Goal: Navigation & Orientation: Go to known website

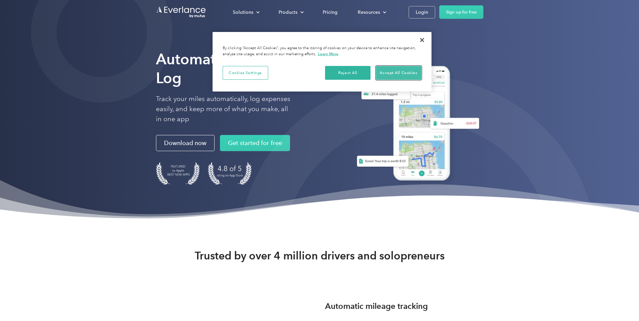
click at [400, 74] on button "Accept All Cookies" at bounding box center [398, 73] width 45 height 14
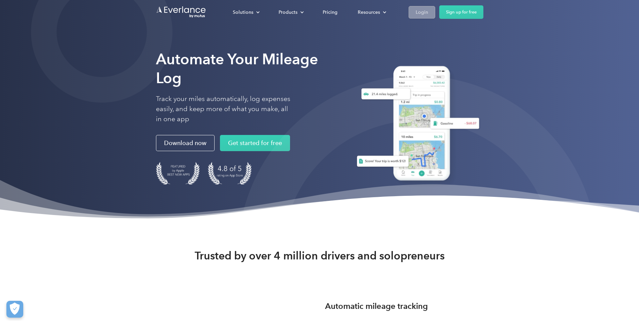
click at [424, 11] on div "Login" at bounding box center [422, 12] width 12 height 8
